Goal: Check status: Check status

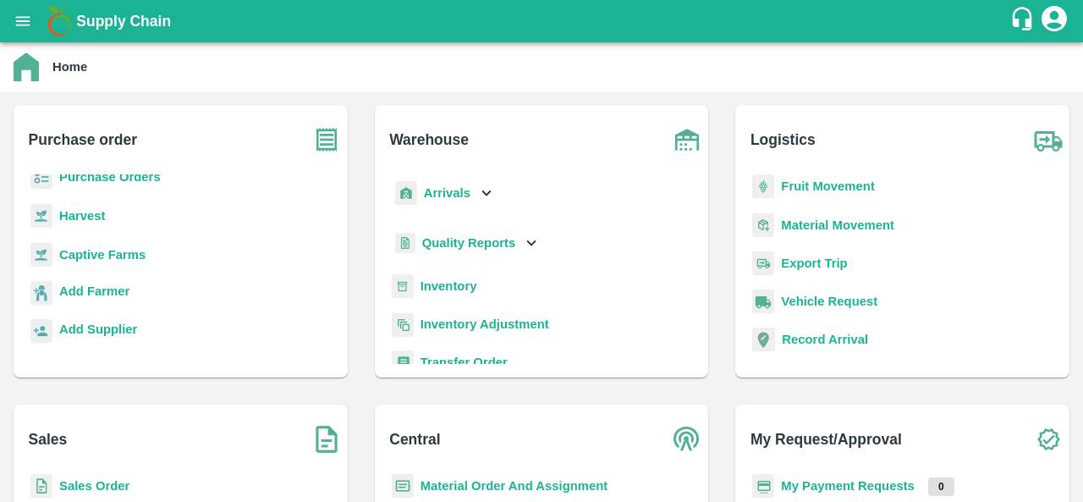
scroll to position [8, 0]
click at [90, 483] on b "Sales Order" at bounding box center [94, 486] width 70 height 14
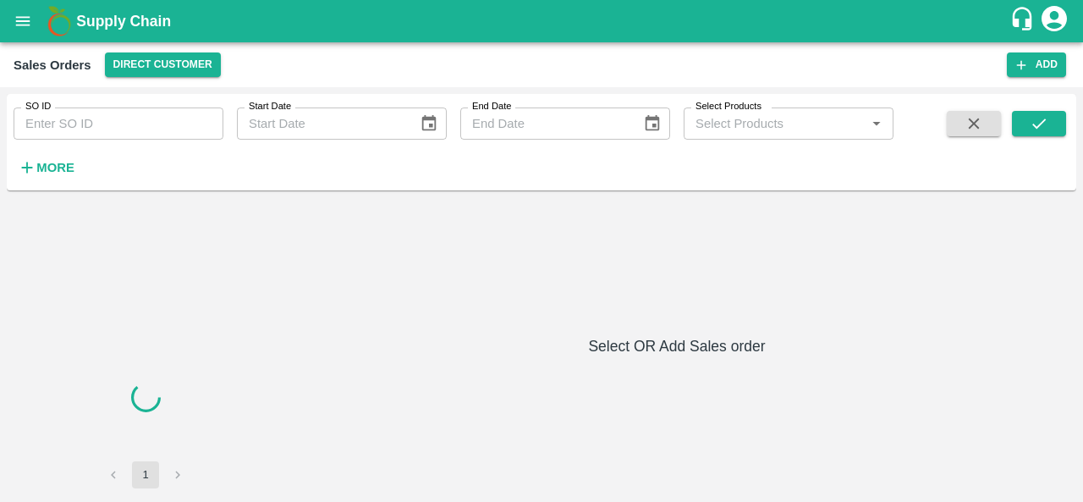
click at [58, 162] on strong "More" at bounding box center [55, 168] width 38 height 14
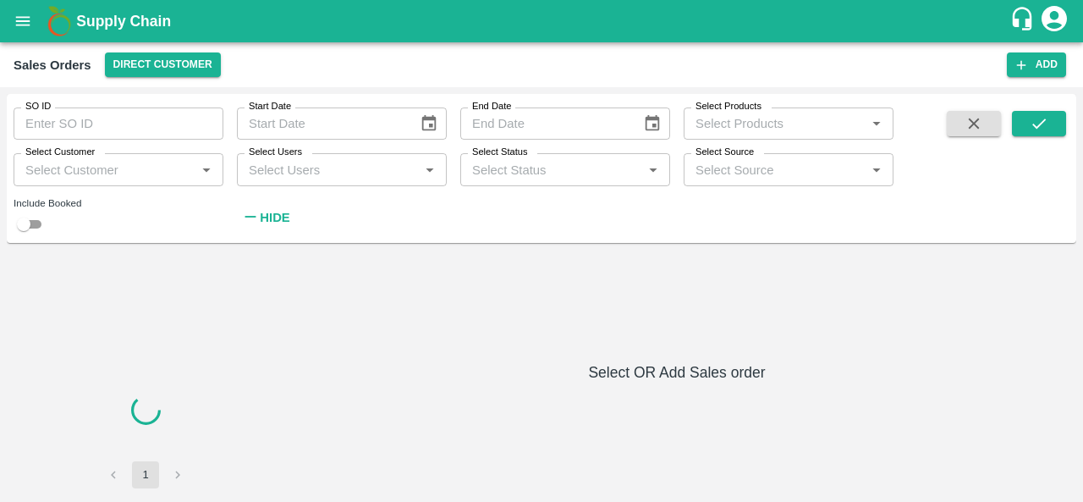
click at [112, 175] on input "Select Customer" at bounding box center [105, 169] width 172 height 22
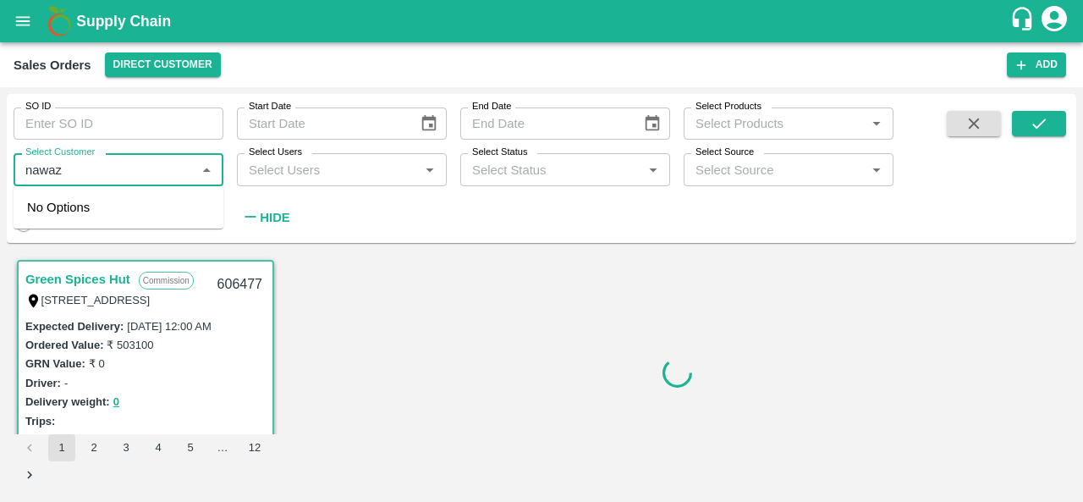
type input "nawaz"
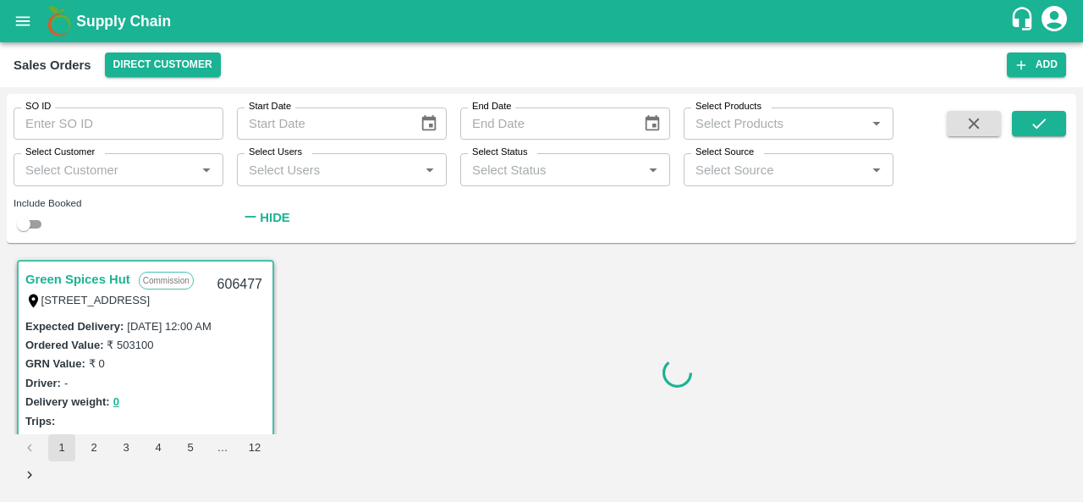
click at [403, 346] on div at bounding box center [676, 372] width 785 height 232
click at [85, 123] on input "SO ID" at bounding box center [119, 123] width 210 height 32
type input "606219"
click at [1038, 131] on icon "submit" at bounding box center [1039, 123] width 19 height 19
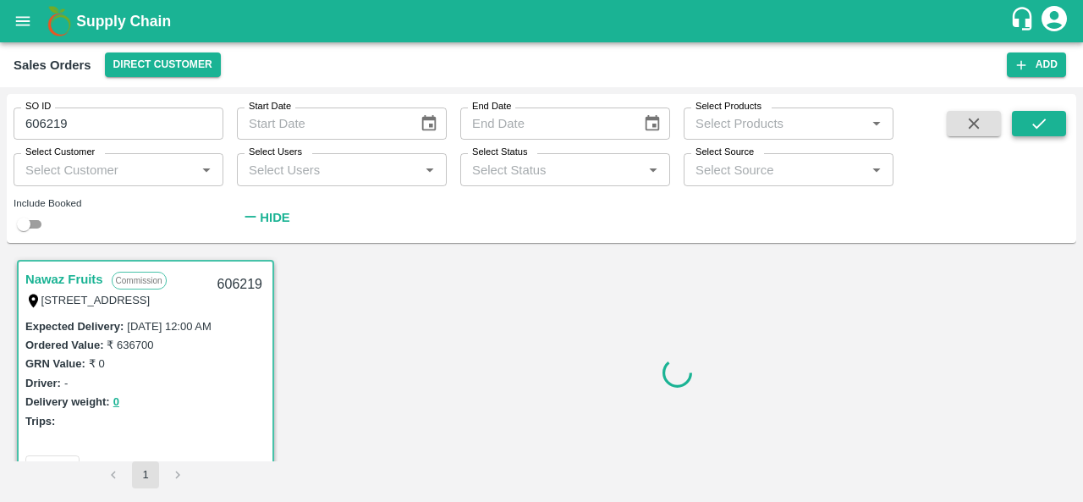
scroll to position [3, 0]
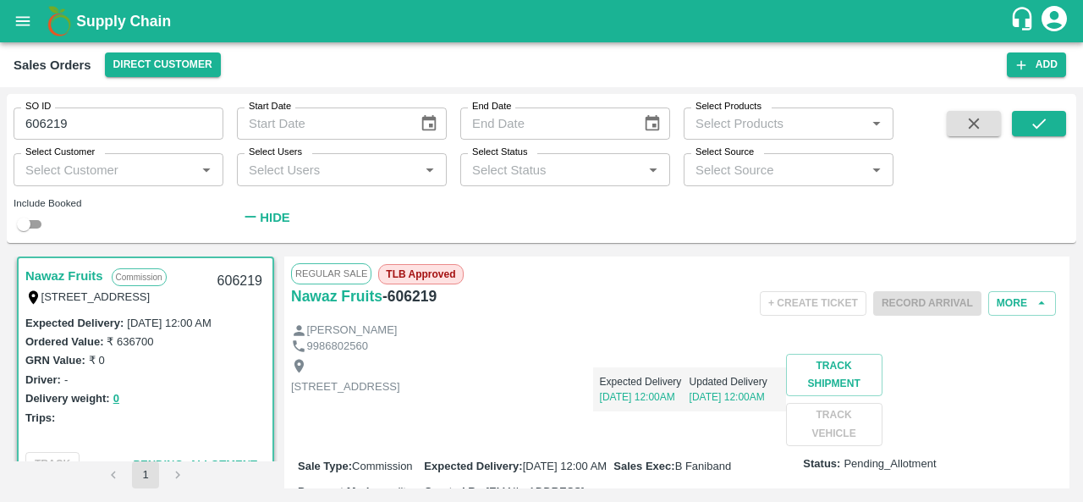
click at [58, 265] on link "Nawaz Fruits" at bounding box center [64, 276] width 78 height 22
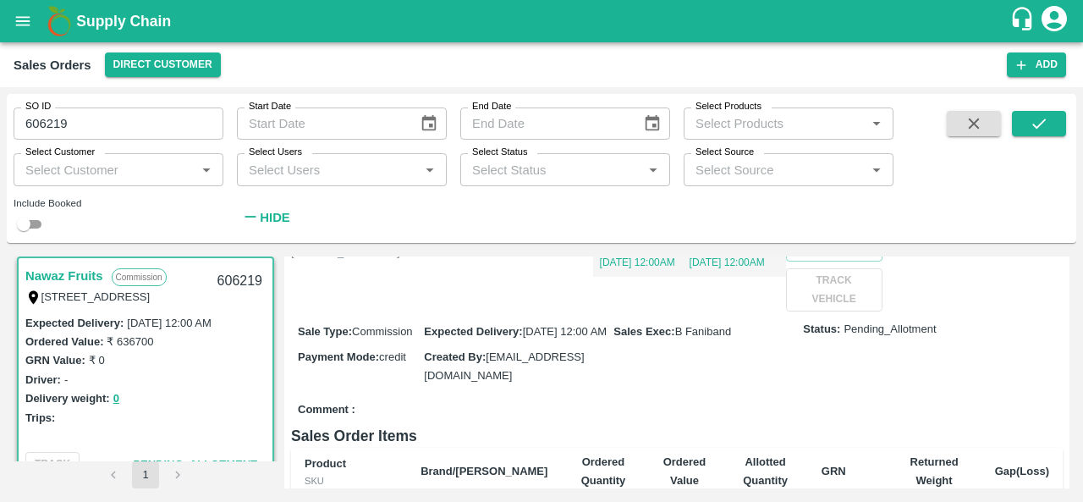
scroll to position [135, 0]
